Goal: Information Seeking & Learning: Learn about a topic

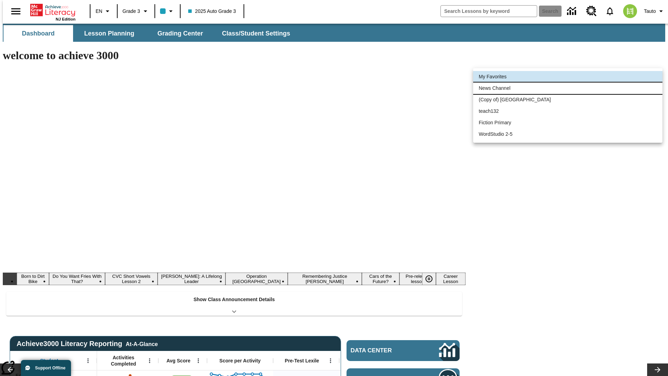
click at [568, 88] on li "News Channel" at bounding box center [567, 87] width 189 height 11
type input "120"
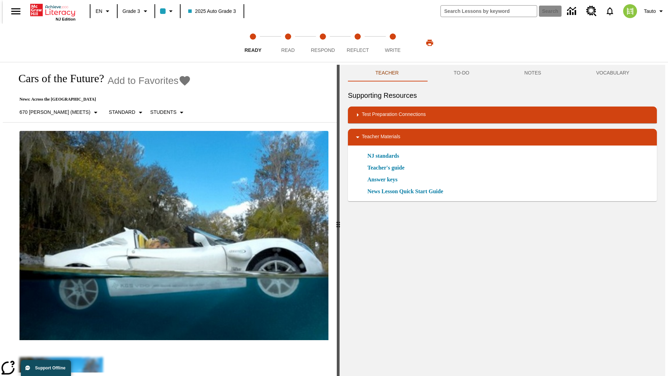
click at [180, 81] on icon "Add to Favorites - Cars of the Future?" at bounding box center [185, 81] width 10 height 10
